Goal: Information Seeking & Learning: Learn about a topic

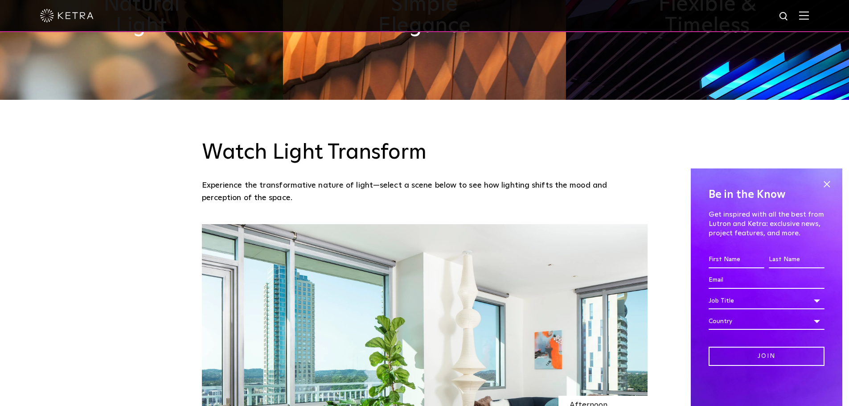
scroll to position [624, 0]
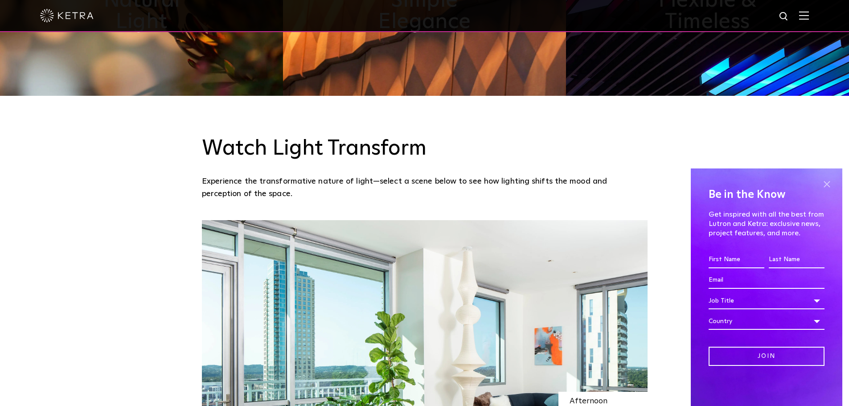
click at [830, 181] on span at bounding box center [826, 183] width 13 height 13
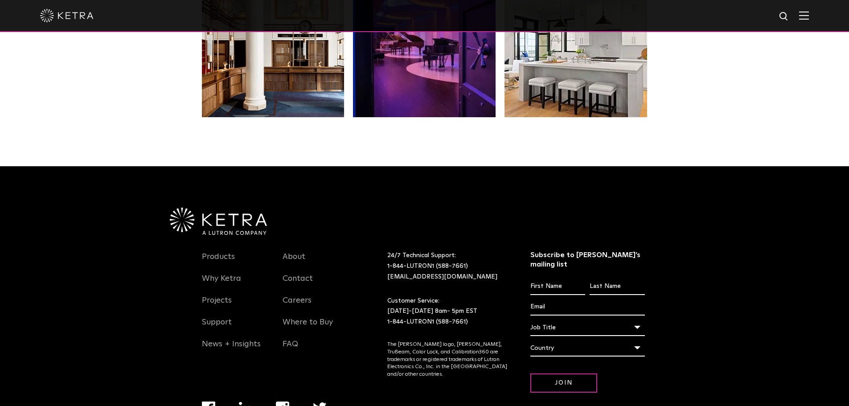
scroll to position [1827, 0]
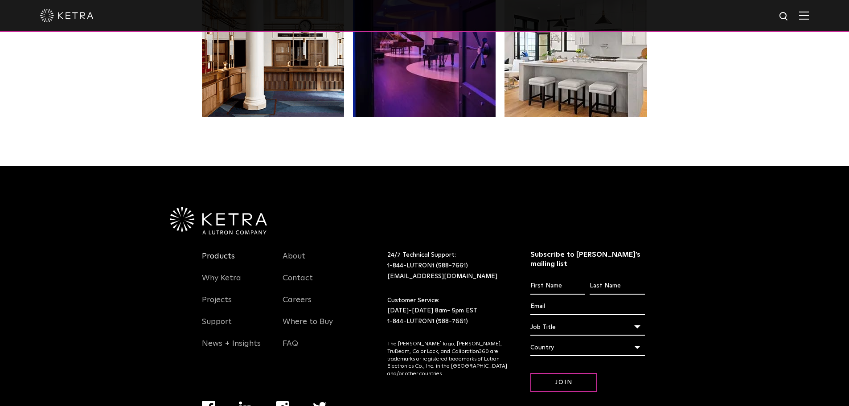
click at [227, 259] on link "Products" at bounding box center [218, 261] width 33 height 20
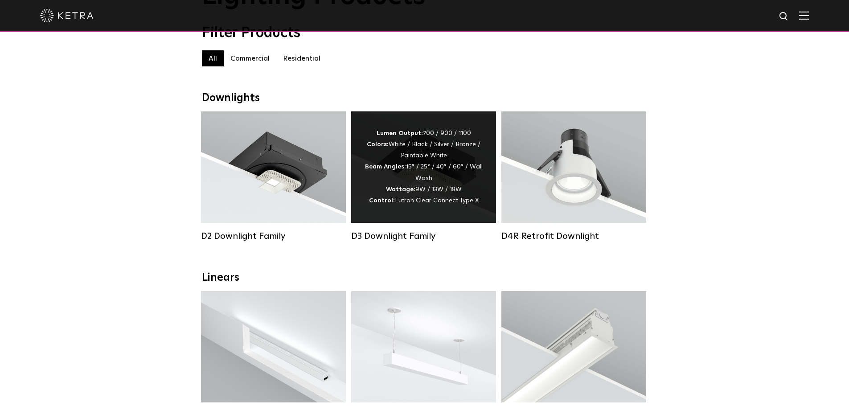
scroll to position [89, 0]
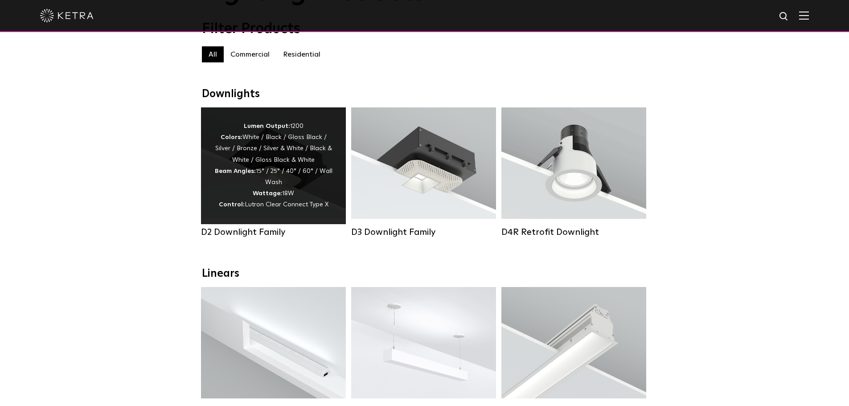
click at [274, 188] on div "Lumen Output: 1200 Colors: White / Black / Gloss Black / Silver / Bronze / Silv…" at bounding box center [273, 166] width 118 height 90
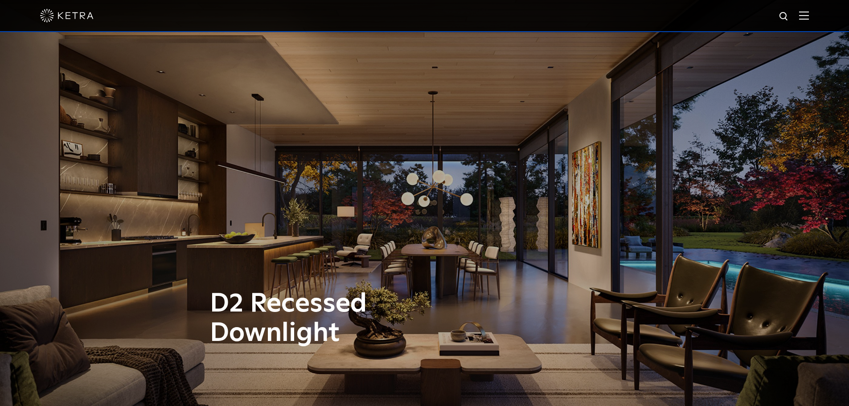
click at [70, 12] on img at bounding box center [66, 15] width 53 height 13
